Goal: Information Seeking & Learning: Learn about a topic

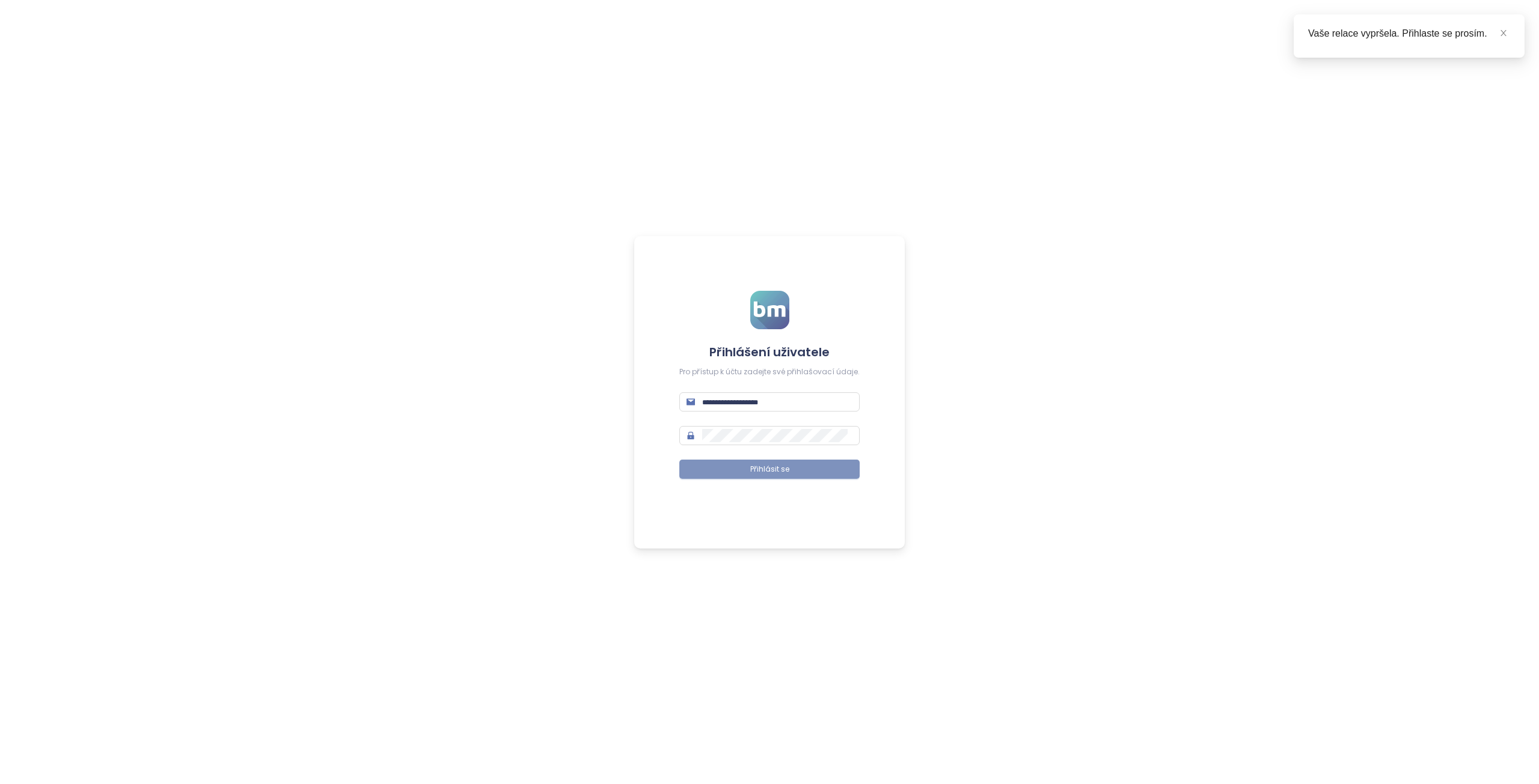
type input "**********"
click at [768, 467] on span "Přihlásit se" at bounding box center [770, 469] width 39 height 11
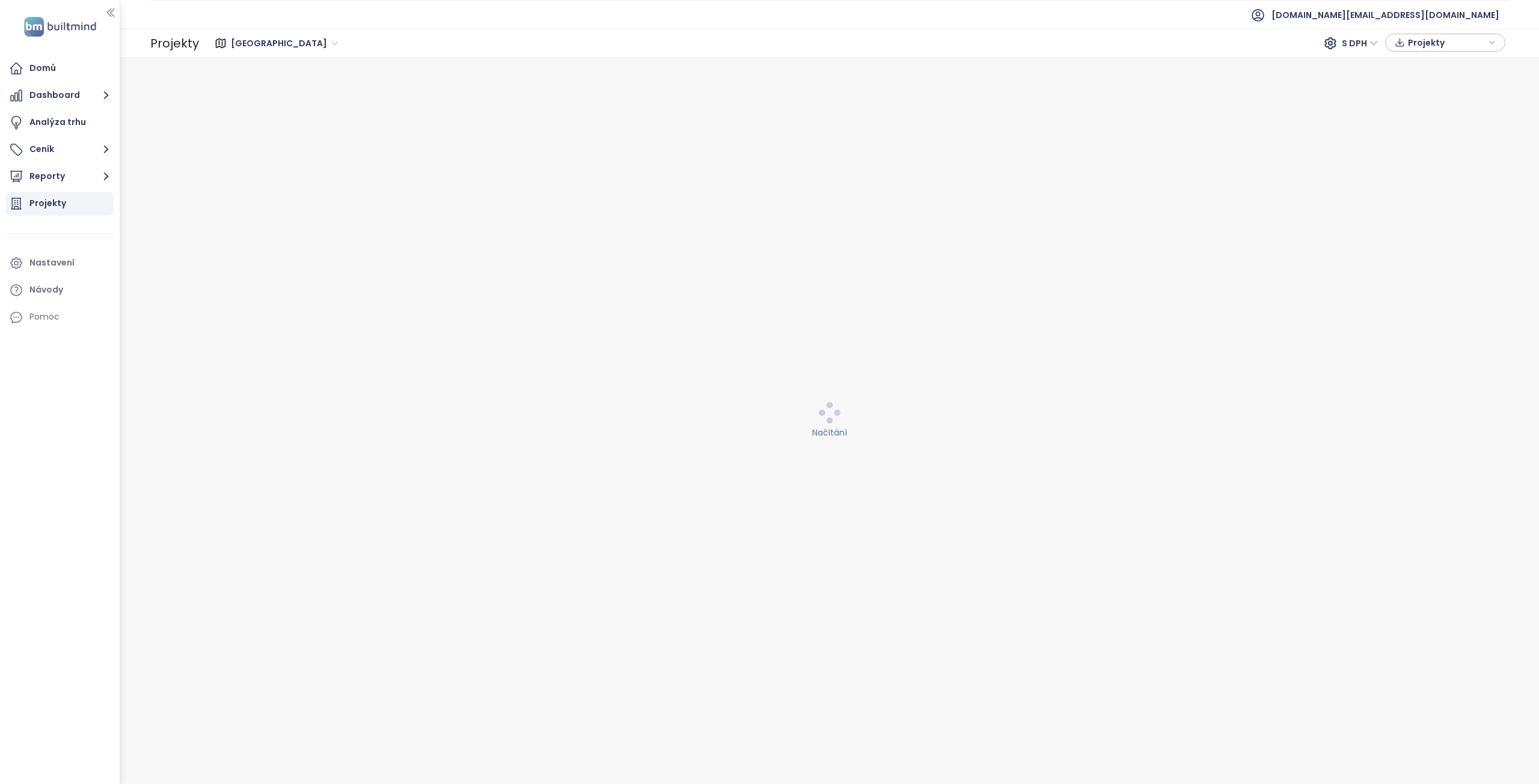
drag, startPoint x: 56, startPoint y: 180, endPoint x: 54, endPoint y: 208, distance: 28.1
click at [54, 208] on ul "Domů Dashboard Analýza trhu Ceník Reporty Projekty Nastavení Návody Pomoc" at bounding box center [60, 193] width 107 height 273
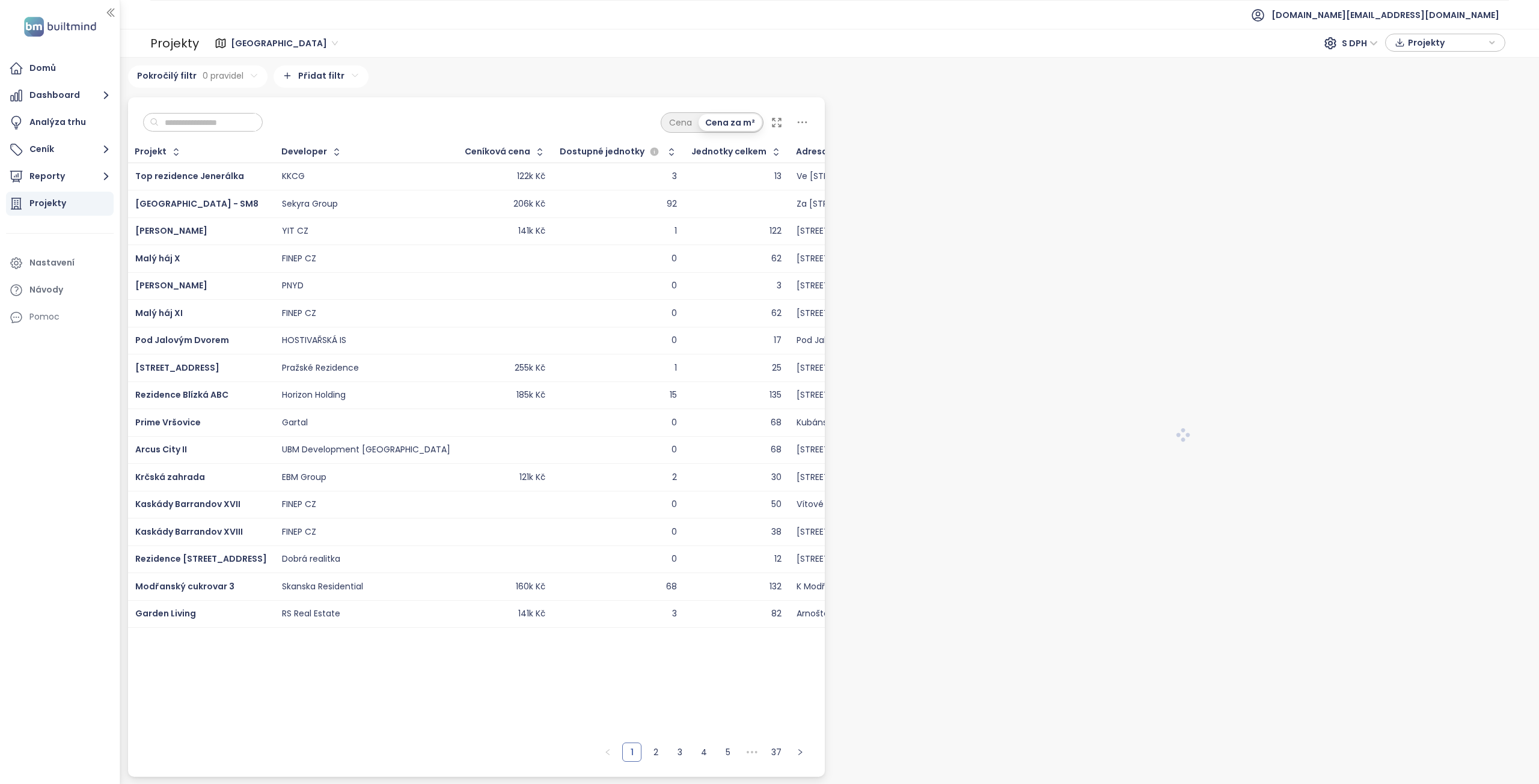
click at [54, 208] on div "Projekty" at bounding box center [48, 203] width 37 height 15
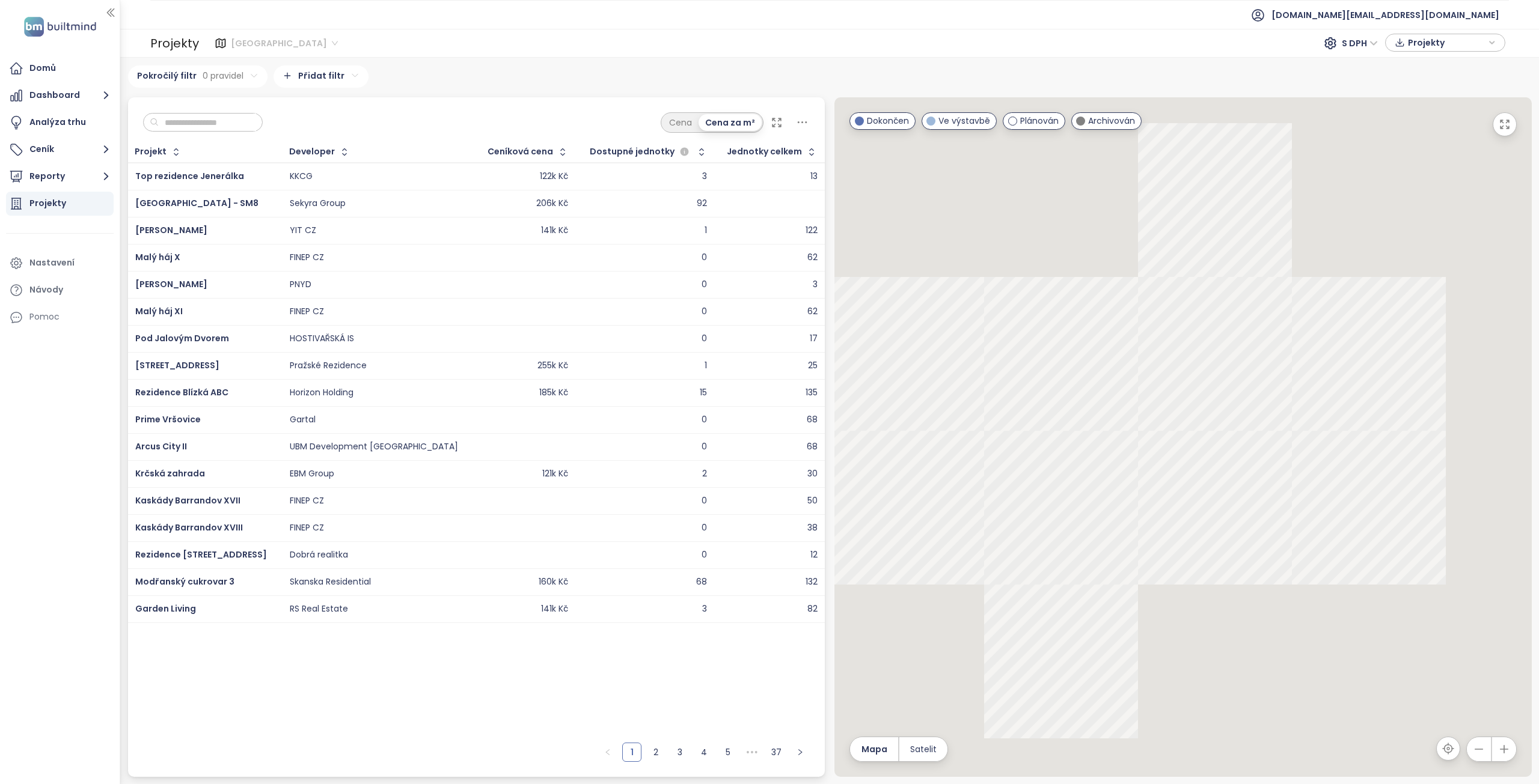
click at [252, 40] on span "Praha" at bounding box center [284, 43] width 107 height 18
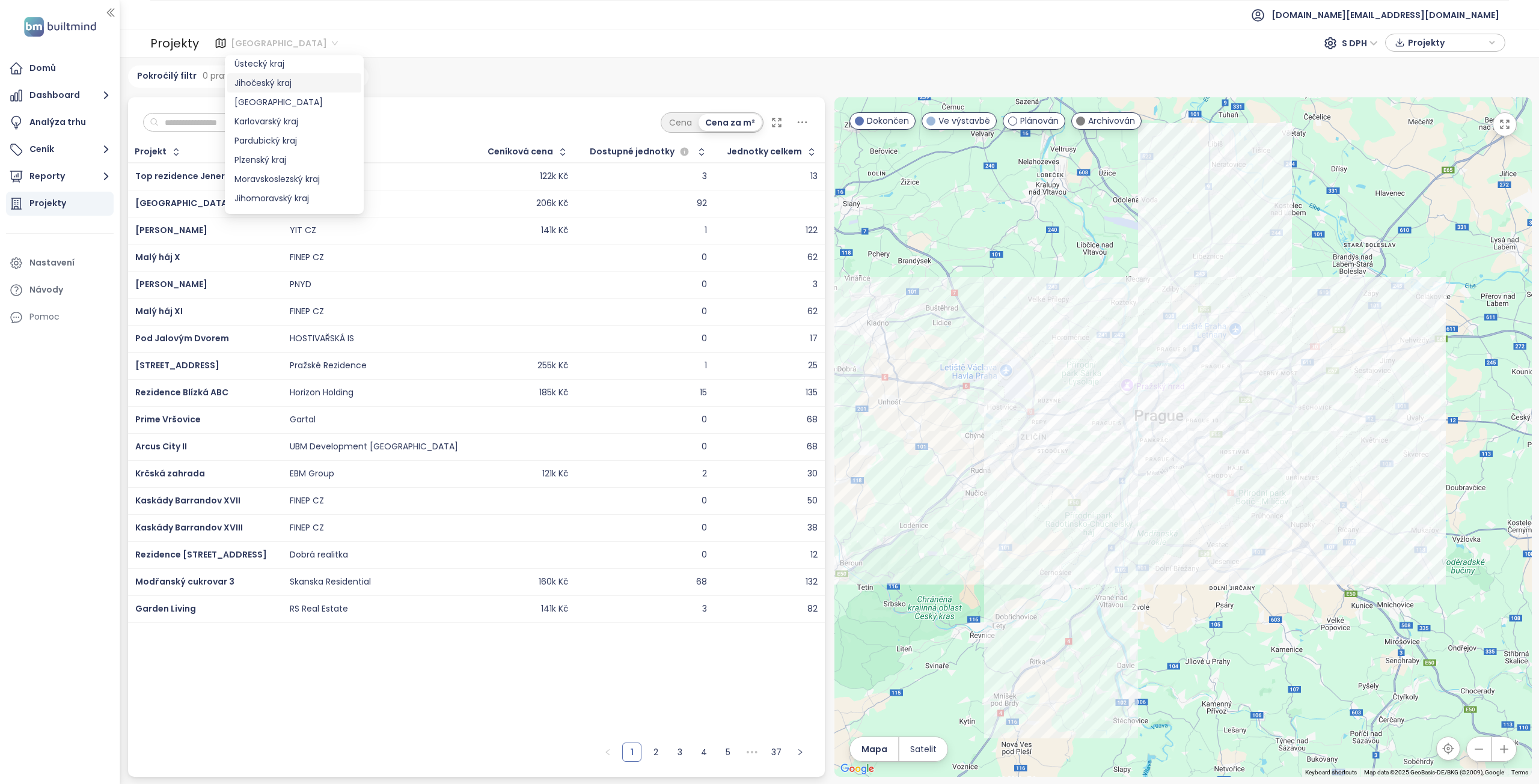
scroll to position [60, 0]
click at [288, 104] on div "Středočeský kraj" at bounding box center [294, 103] width 120 height 13
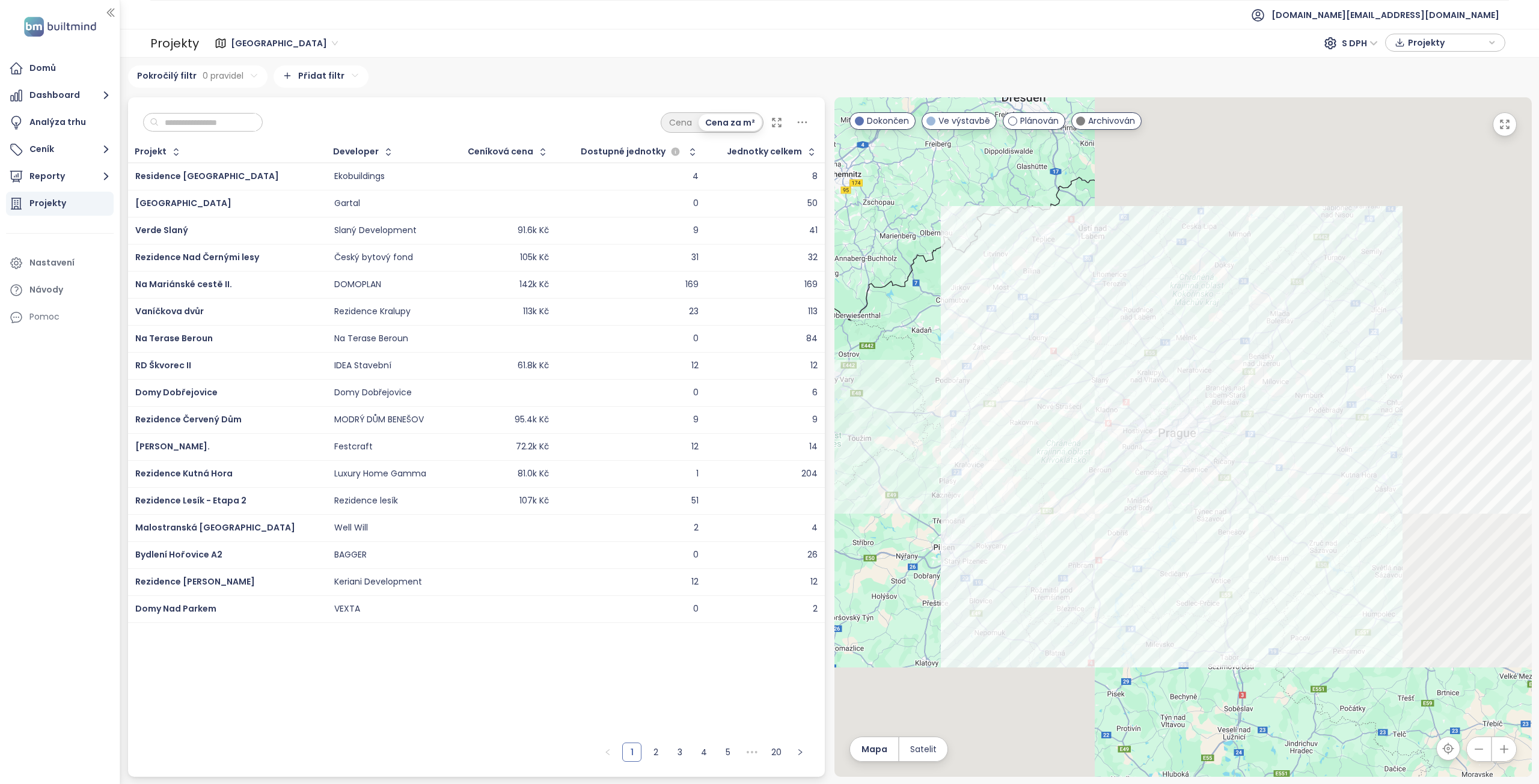
click at [224, 122] on input "text" at bounding box center [207, 122] width 98 height 18
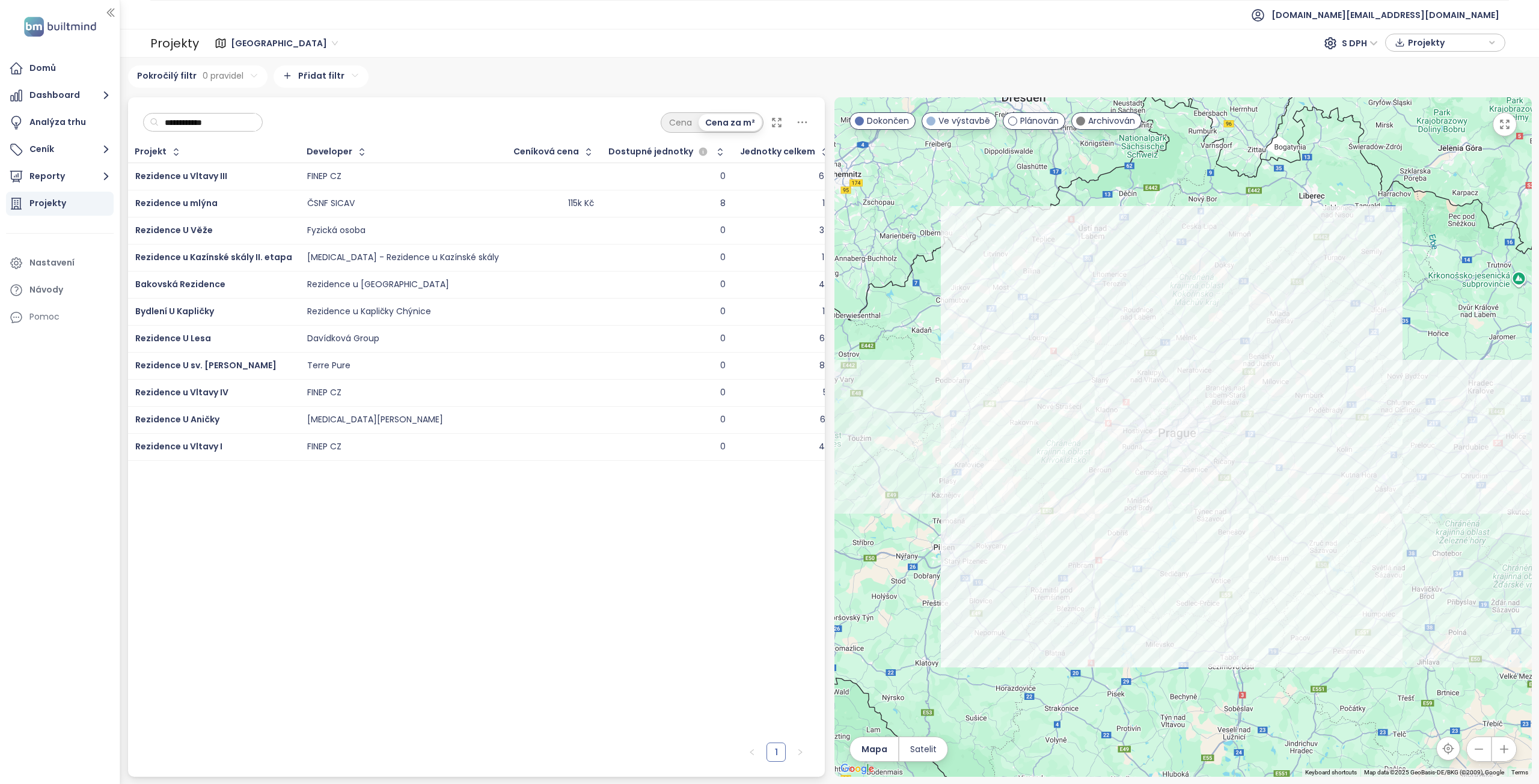
type input "**********"
click at [237, 394] on div "Rezidence u Vltavy IV" at bounding box center [213, 393] width 157 height 14
click at [214, 391] on span "Rezidence u Vltavy IV" at bounding box center [181, 392] width 93 height 12
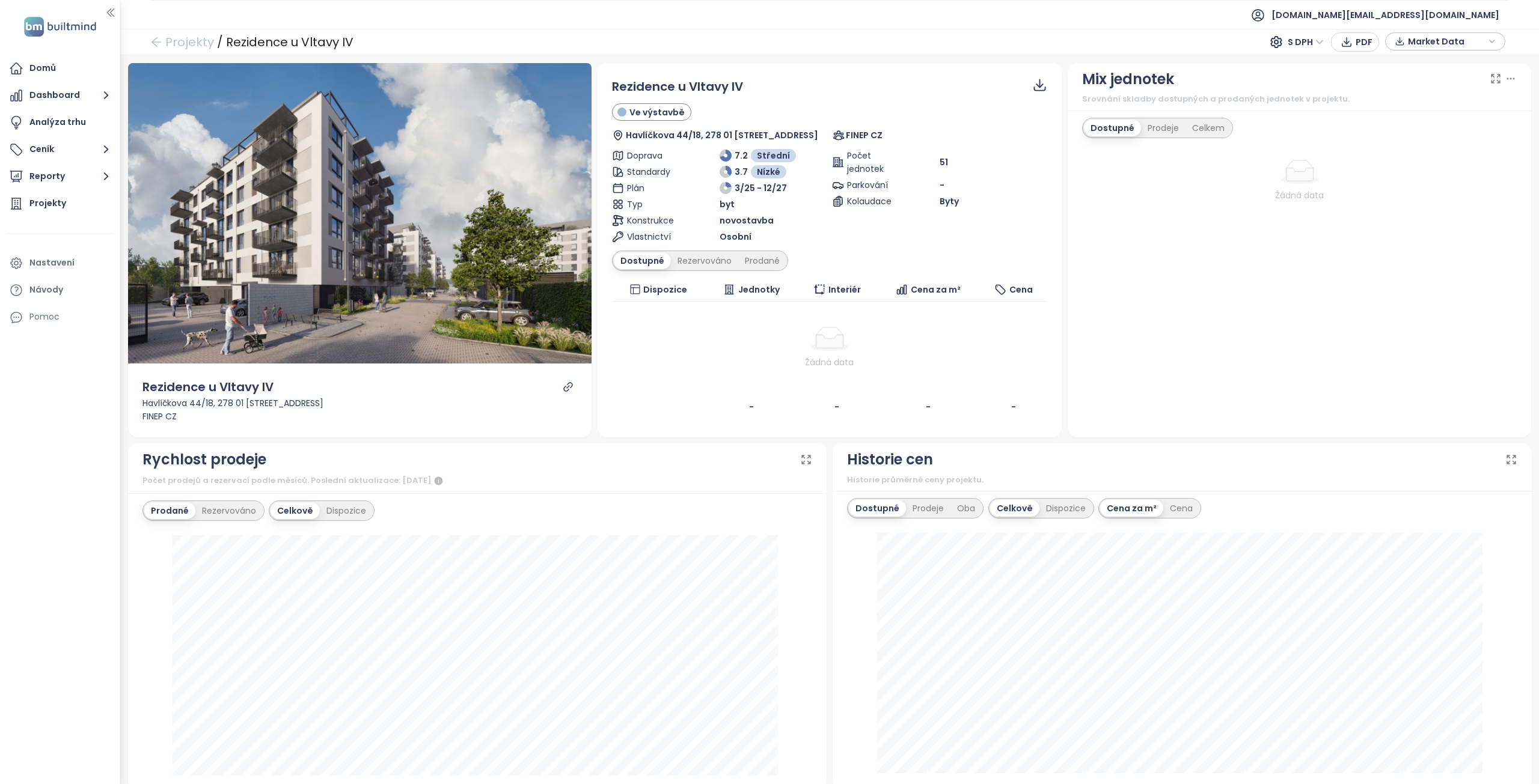
click at [26, 470] on div "Domů Dashboard Analýza trhu Ceník Reporty Projekty Nastavení Návody Pomoc" at bounding box center [60, 392] width 120 height 784
click at [753, 292] on span "Jednotky" at bounding box center [759, 289] width 41 height 13
click at [695, 258] on div "Rezervováno" at bounding box center [704, 261] width 67 height 17
click at [764, 259] on div "Prodané" at bounding box center [762, 261] width 48 height 17
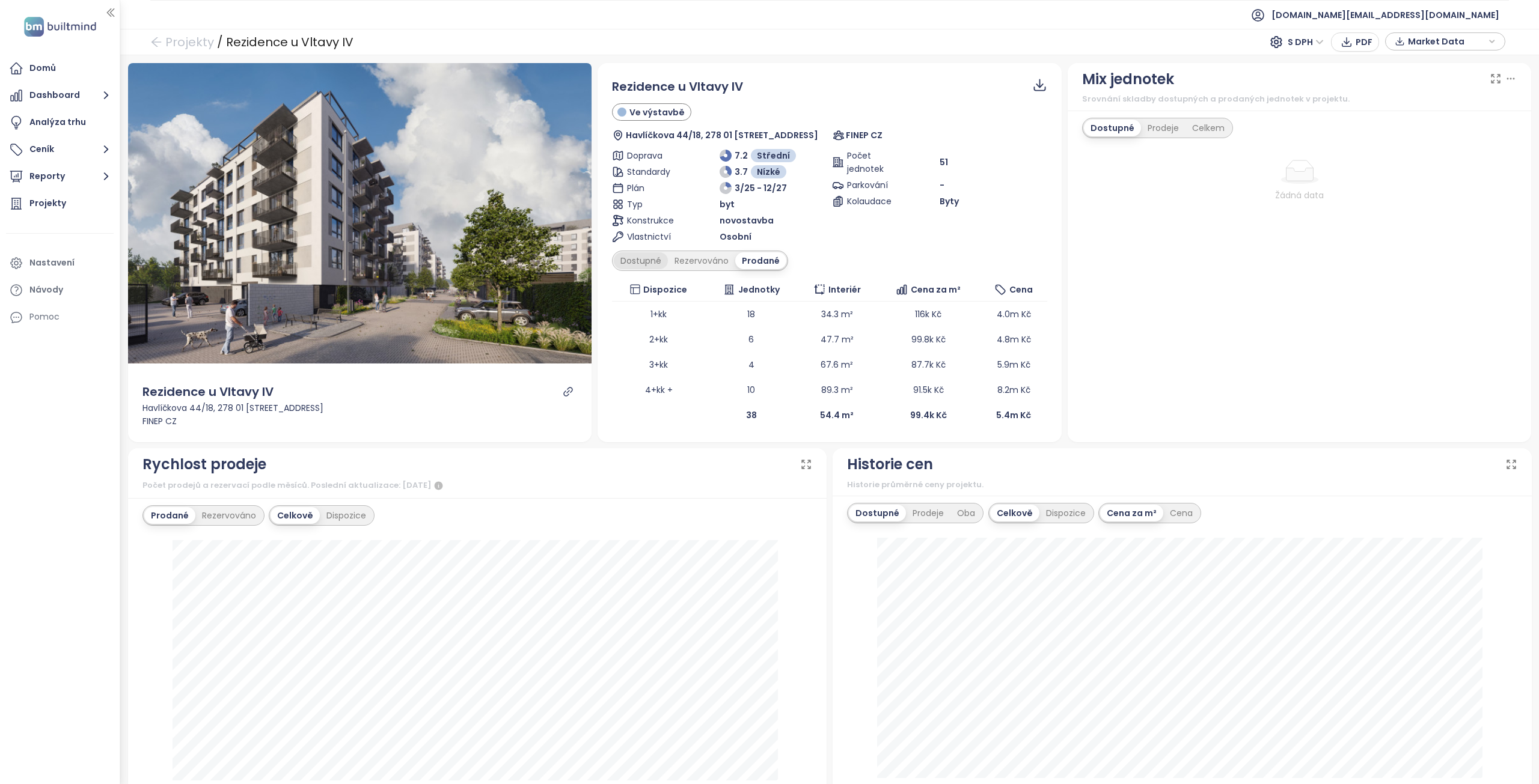
click at [646, 264] on div "Dostupné" at bounding box center [641, 261] width 54 height 17
